Goal: Find specific page/section: Find specific page/section

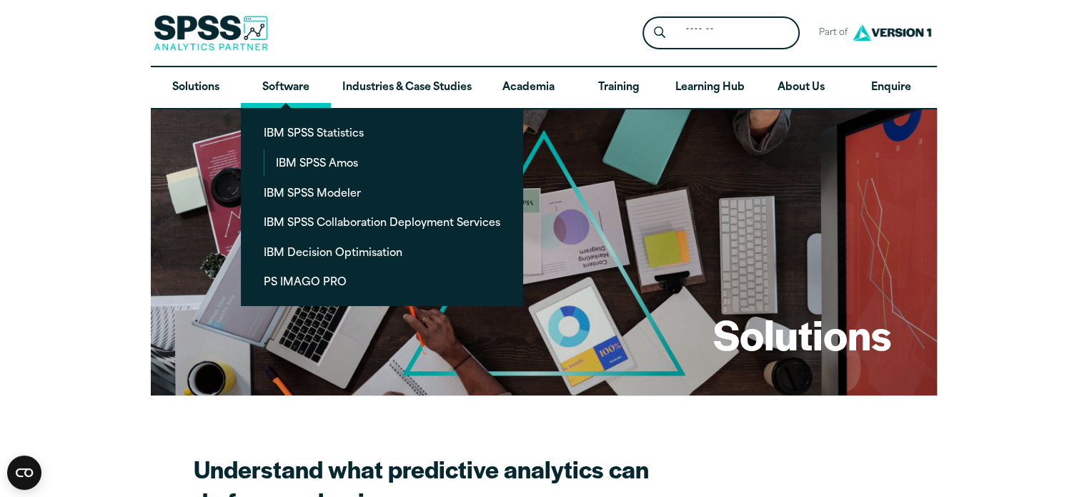
click at [294, 89] on link "Software" at bounding box center [286, 87] width 90 height 41
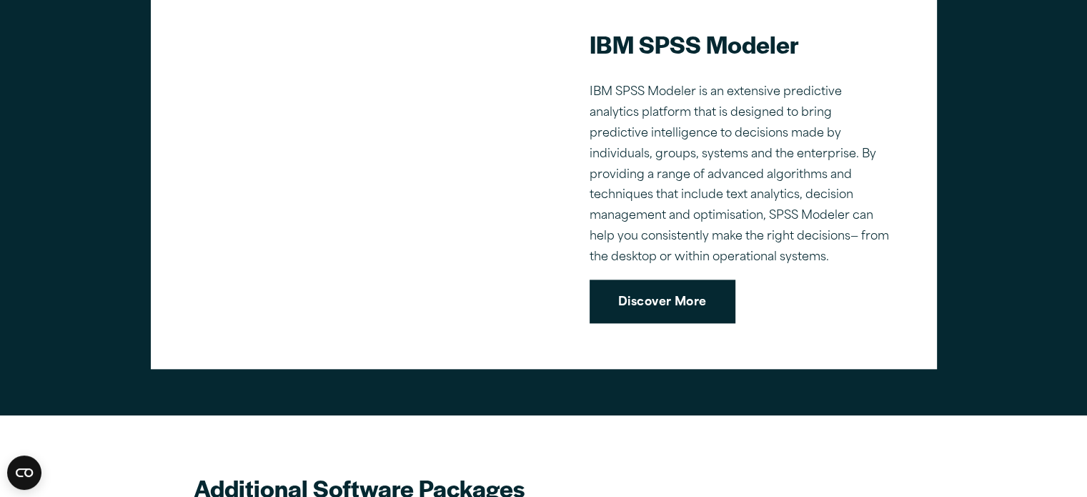
scroll to position [1215, 0]
